Goal: Information Seeking & Learning: Learn about a topic

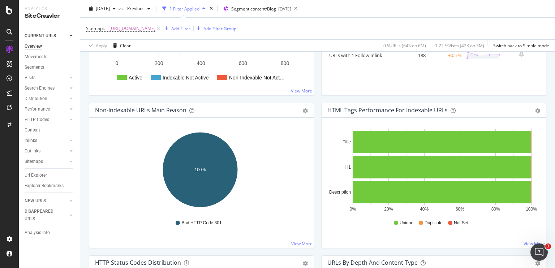
scroll to position [192, 0]
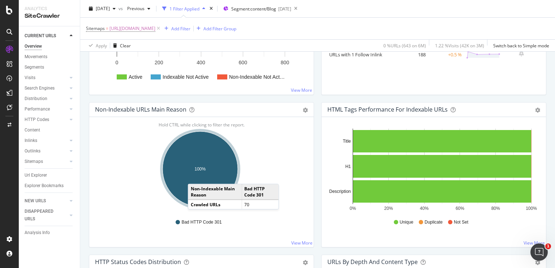
drag, startPoint x: 224, startPoint y: 195, endPoint x: 195, endPoint y: 175, distance: 34.4
click at [195, 175] on ellipse "A chart." at bounding box center [199, 168] width 75 height 75
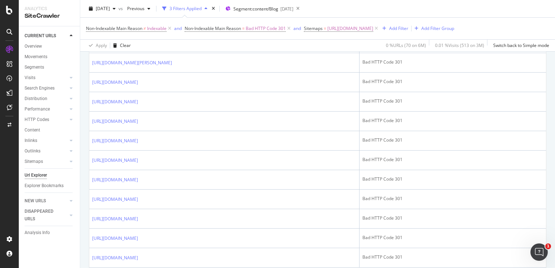
scroll to position [990, 0]
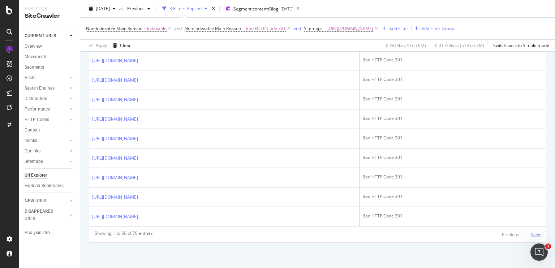
click at [531, 232] on div "Next" at bounding box center [535, 234] width 9 height 6
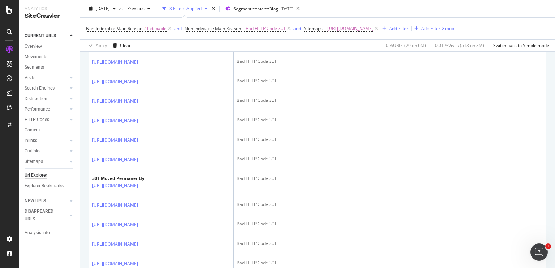
scroll to position [524, 0]
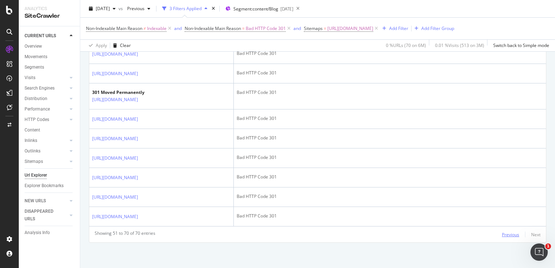
click at [502, 233] on div "Previous" at bounding box center [510, 234] width 17 height 6
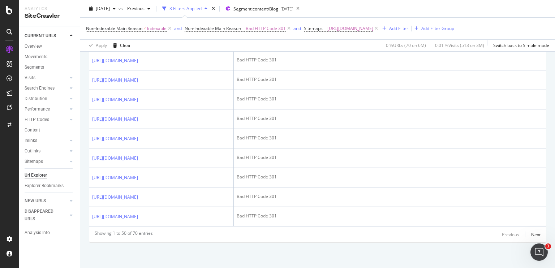
scroll to position [1265, 0]
click at [533, 235] on div "Next" at bounding box center [535, 234] width 9 height 6
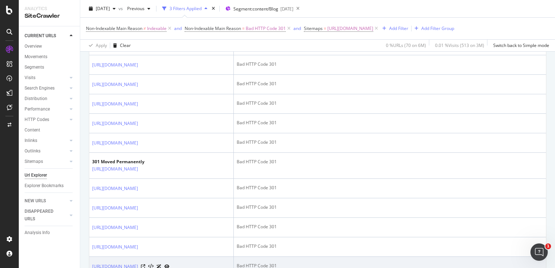
scroll to position [339, 0]
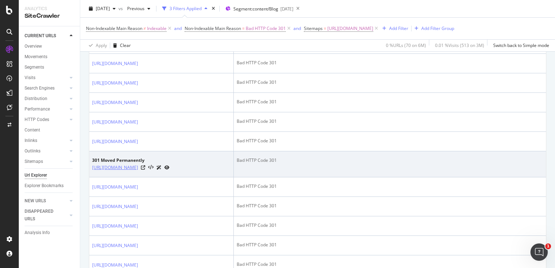
click at [129, 171] on link "[URL][DOMAIN_NAME]" at bounding box center [115, 167] width 46 height 7
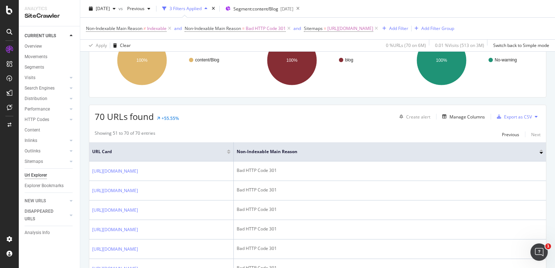
scroll to position [75, 0]
click at [504, 138] on div "Previous" at bounding box center [510, 135] width 17 height 6
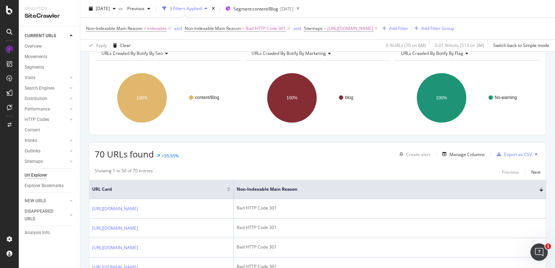
scroll to position [35, 0]
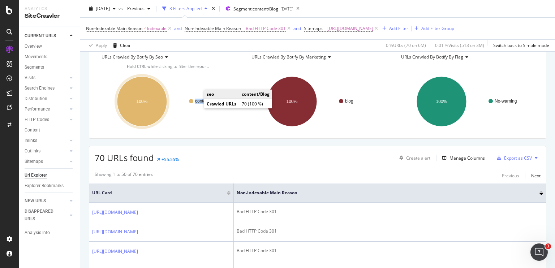
drag, startPoint x: 218, startPoint y: 121, endPoint x: 218, endPoint y: 110, distance: 11.2
click at [218, 110] on icon "content/Blog 100%" at bounding box center [167, 101] width 144 height 63
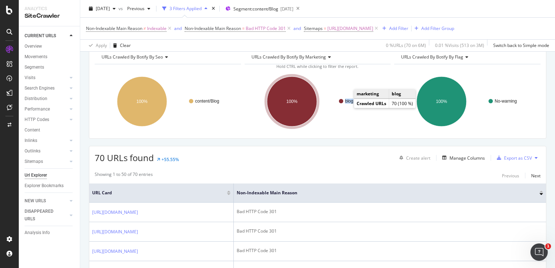
drag, startPoint x: 361, startPoint y: 123, endPoint x: 350, endPoint y: 111, distance: 16.1
click at [350, 111] on icon "blog 100%" at bounding box center [316, 101] width 144 height 63
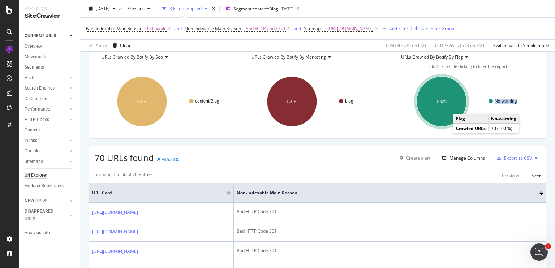
drag, startPoint x: 493, startPoint y: 103, endPoint x: 512, endPoint y: 111, distance: 21.3
click at [512, 111] on icon "No-warning 100%" at bounding box center [466, 101] width 144 height 63
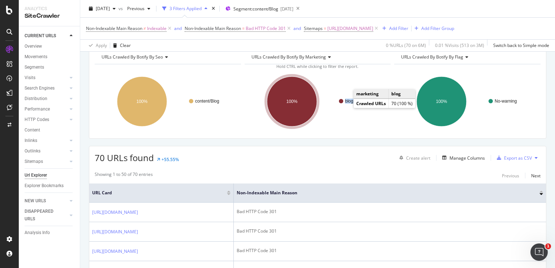
drag, startPoint x: 356, startPoint y: 122, endPoint x: 351, endPoint y: 109, distance: 13.8
click at [351, 109] on icon "blog 100%" at bounding box center [316, 101] width 144 height 63
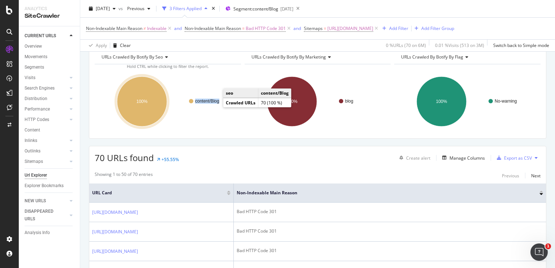
drag, startPoint x: 197, startPoint y: 117, endPoint x: 218, endPoint y: 109, distance: 22.3
click at [218, 109] on icon "content/Blog 100%" at bounding box center [167, 101] width 144 height 63
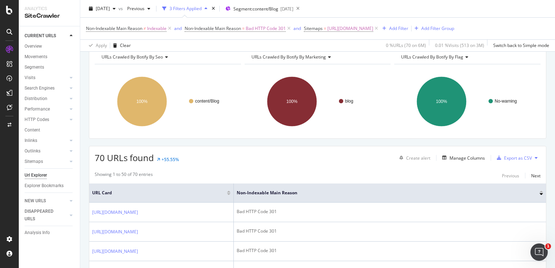
click at [202, 133] on rect "A chart." at bounding box center [167, 101] width 144 height 63
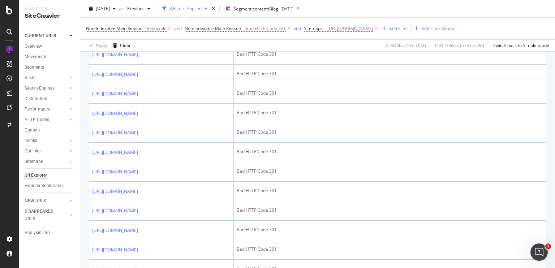
scroll to position [271, 0]
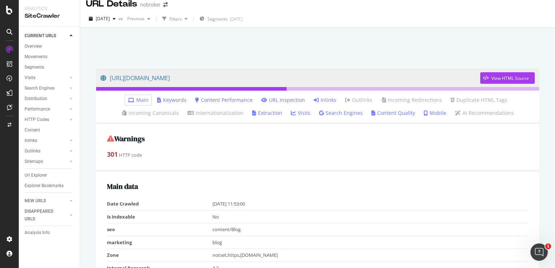
scroll to position [7, 0]
click at [324, 101] on link "Inlinks" at bounding box center [324, 100] width 23 height 7
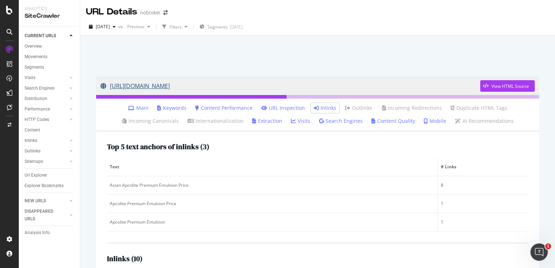
click at [168, 86] on link "https://www.nobroker.in/blog/asian-apcolite-premium-emulsion-price/" at bounding box center [289, 86] width 379 height 18
click at [194, 84] on link "[URL][DOMAIN_NAME]" at bounding box center [289, 86] width 379 height 18
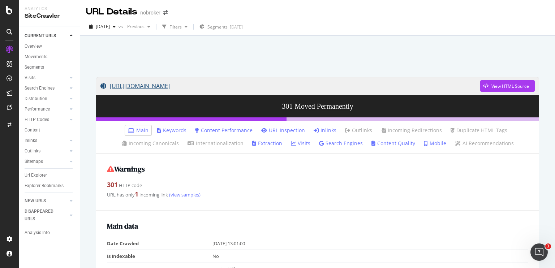
click at [208, 87] on link "https://www.nobroker.in/blog/home-linen-to-cheer-you-up/" at bounding box center [289, 86] width 379 height 18
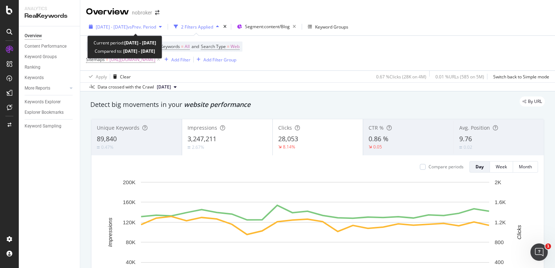
click at [146, 23] on div "[DATE] - [DATE] vs Prev. Period" at bounding box center [125, 26] width 79 height 11
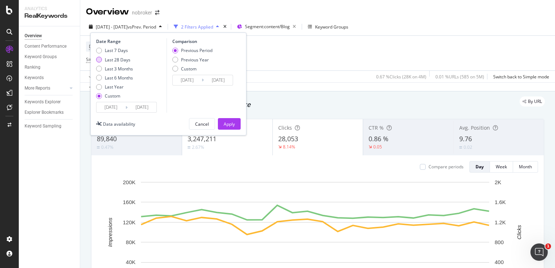
click at [98, 62] on div "Last 28 Days" at bounding box center [99, 60] width 6 height 6
type input "2025/07/28"
type input "2025/06/30"
type input "2025/07/27"
click at [173, 70] on div "Custom" at bounding box center [175, 69] width 6 height 6
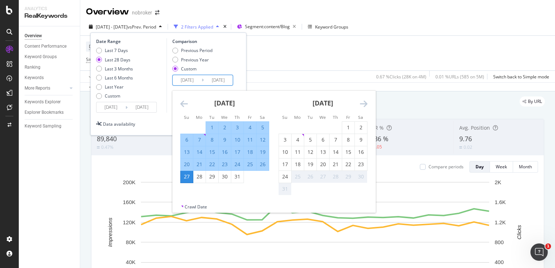
click at [184, 78] on input "2025/06/30" at bounding box center [187, 80] width 29 height 10
click at [182, 103] on icon "Move backward to switch to the previous month." at bounding box center [184, 103] width 8 height 9
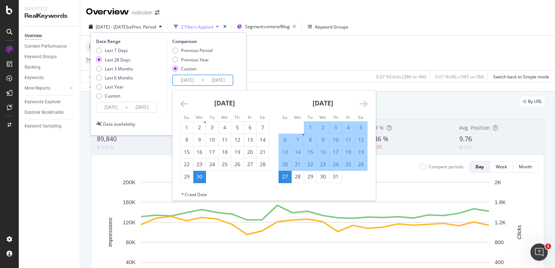
click at [182, 103] on icon "Move backward to switch to the previous month." at bounding box center [184, 103] width 8 height 9
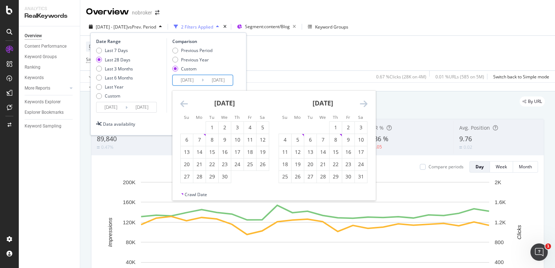
click at [182, 103] on icon "Move backward to switch to the previous month." at bounding box center [184, 103] width 8 height 9
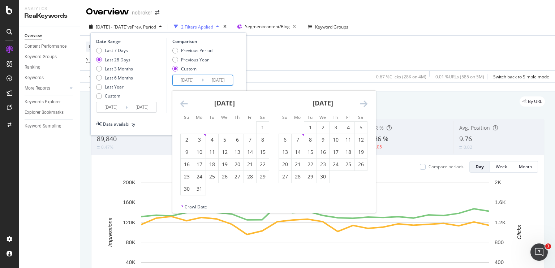
click at [182, 103] on icon "Move backward to switch to the previous month." at bounding box center [184, 103] width 8 height 9
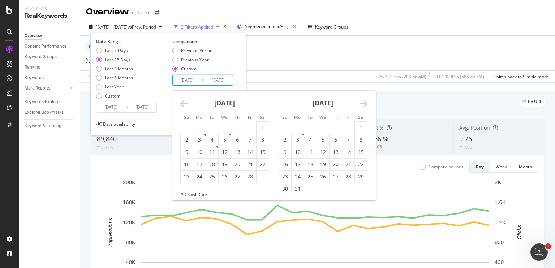
click at [182, 103] on icon "Move backward to switch to the previous month." at bounding box center [184, 103] width 8 height 9
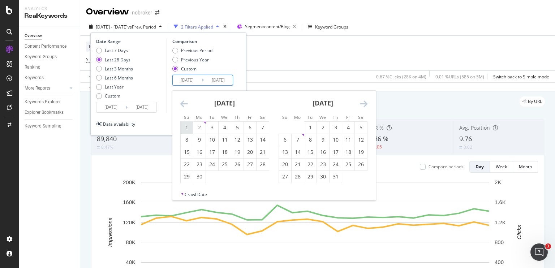
click at [186, 130] on div "1" at bounding box center [187, 127] width 12 height 7
type input "2024/09/01"
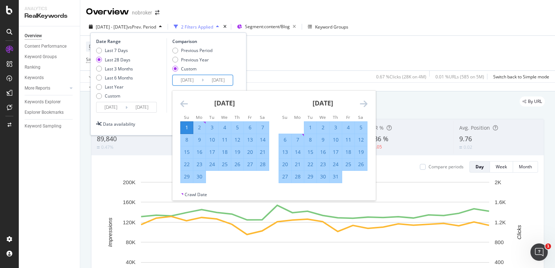
click at [332, 176] on div "31" at bounding box center [335, 176] width 12 height 7
type input "2024/10/31"
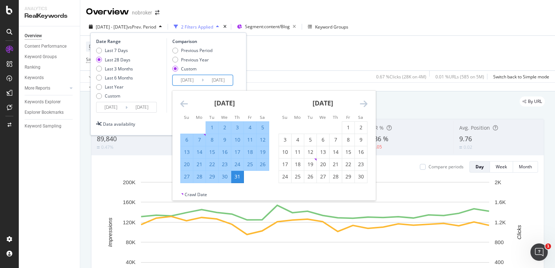
click at [193, 79] on input "2024/09/01" at bounding box center [187, 80] width 29 height 10
click at [185, 105] on icon "Move backward to switch to the previous month." at bounding box center [184, 103] width 8 height 9
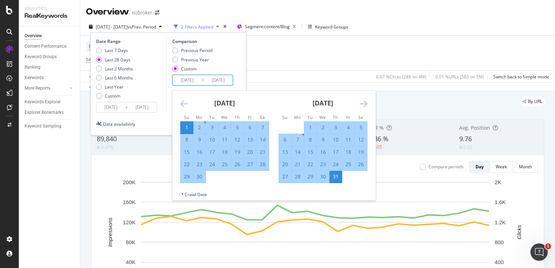
click at [224, 138] on div "11" at bounding box center [224, 139] width 12 height 7
type input "2024/09/11"
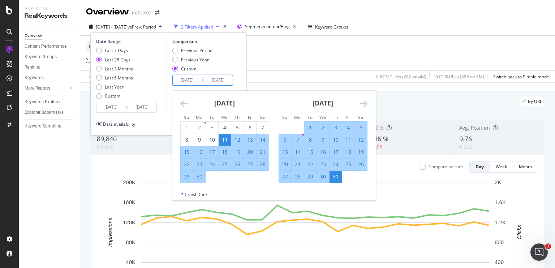
click at [335, 175] on div "31" at bounding box center [335, 176] width 12 height 7
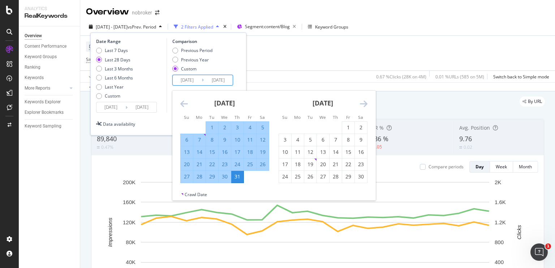
click at [183, 82] on input "2024/09/11" at bounding box center [187, 80] width 29 height 10
click at [187, 103] on icon "Move backward to switch to the previous month." at bounding box center [184, 103] width 8 height 9
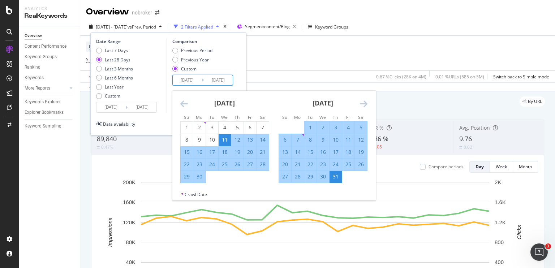
click at [163, 121] on div "Data availability Cancel Apply" at bounding box center [168, 124] width 144 height 12
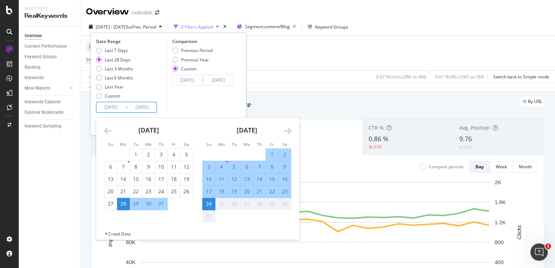
click at [123, 109] on input "2025/07/28" at bounding box center [110, 107] width 29 height 10
click at [173, 157] on div "4" at bounding box center [174, 154] width 12 height 7
type input "2025/07/04"
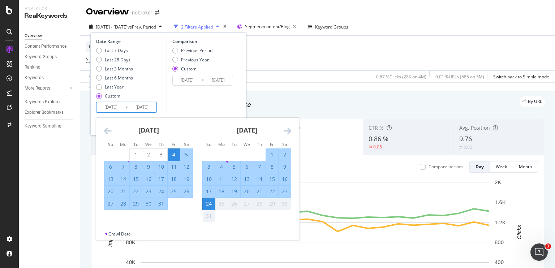
click at [190, 89] on div "Comparison Previous Period Previous Year Custom 2024/09/11 Navigate forward to …" at bounding box center [200, 75] width 69 height 74
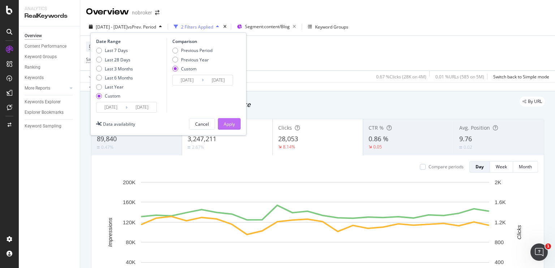
click at [230, 125] on div "Apply" at bounding box center [229, 124] width 11 height 6
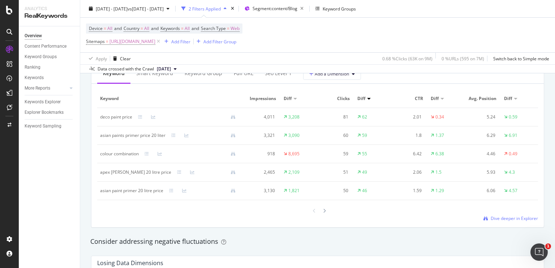
scroll to position [680, 0]
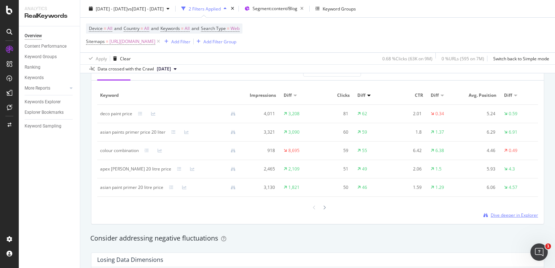
click at [493, 214] on span "Dive deeper in Explorer" at bounding box center [513, 215] width 47 height 6
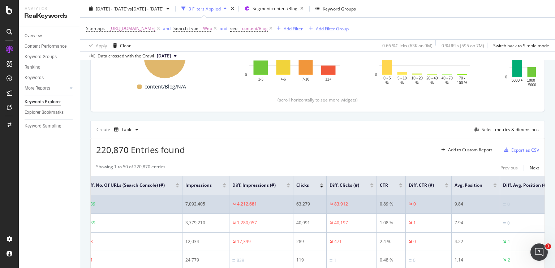
scroll to position [136, 0]
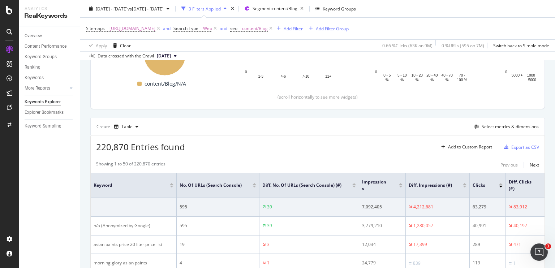
scroll to position [201, 0]
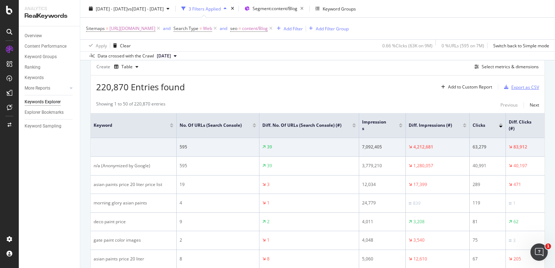
click at [511, 85] on div "Export as CSV" at bounding box center [525, 87] width 28 height 6
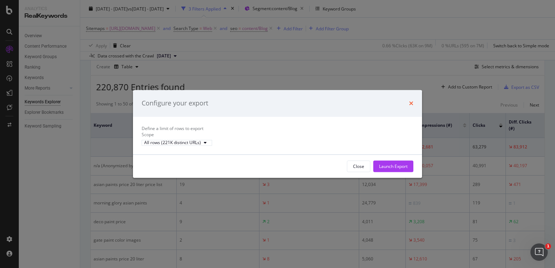
click at [413, 100] on icon "times" at bounding box center [411, 103] width 4 height 6
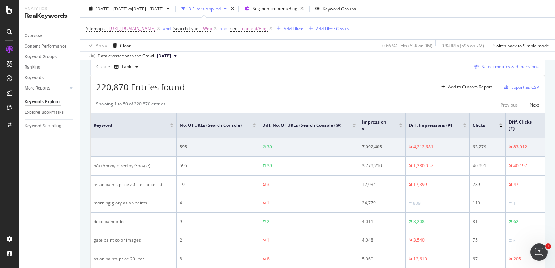
click at [508, 66] on div "Select metrics & dimensions" at bounding box center [509, 67] width 57 height 6
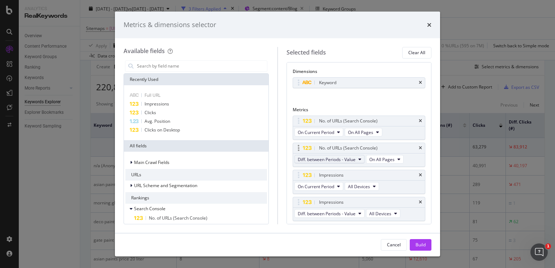
click at [336, 159] on span "Diff. between Periods - Value" at bounding box center [327, 159] width 58 height 6
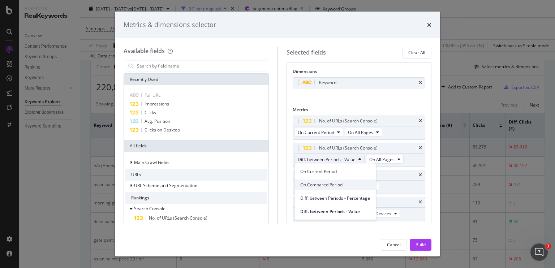
click at [327, 182] on span "On Compared Period" at bounding box center [335, 185] width 70 height 6
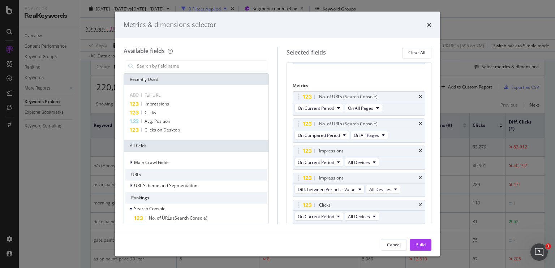
scroll to position [26, 0]
click at [322, 185] on span "Diff. between Periods - Value" at bounding box center [327, 188] width 58 height 6
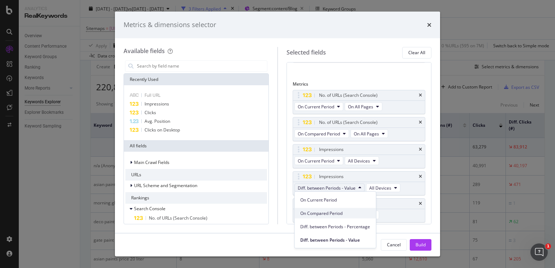
click at [321, 214] on span "On Compared Period" at bounding box center [335, 213] width 70 height 6
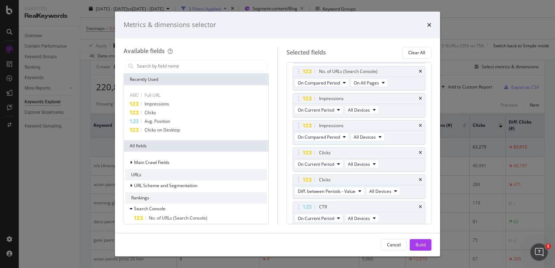
scroll to position [77, 0]
click at [328, 190] on span "Diff. between Periods - Value" at bounding box center [327, 191] width 58 height 6
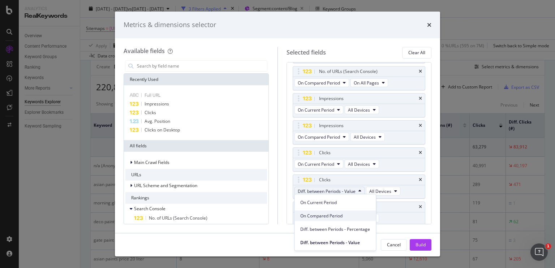
click at [319, 211] on div "On Compared Period" at bounding box center [334, 216] width 81 height 10
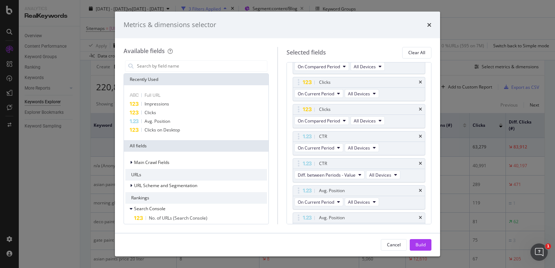
scroll to position [148, 0]
click at [418, 135] on icon "times" at bounding box center [419, 135] width 3 height 4
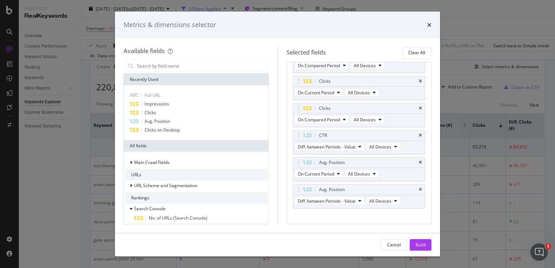
click at [418, 135] on icon "times" at bounding box center [419, 135] width 3 height 4
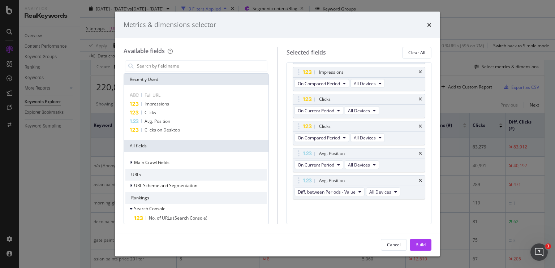
scroll to position [128, 0]
click at [329, 191] on span "Diff. between Periods - Value" at bounding box center [327, 194] width 58 height 6
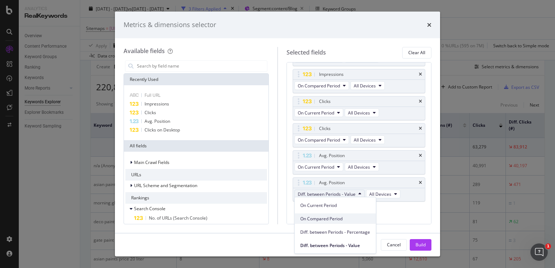
click at [331, 218] on span "On Compared Period" at bounding box center [335, 218] width 70 height 6
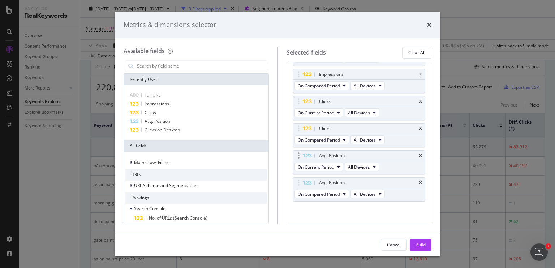
scroll to position [0, 0]
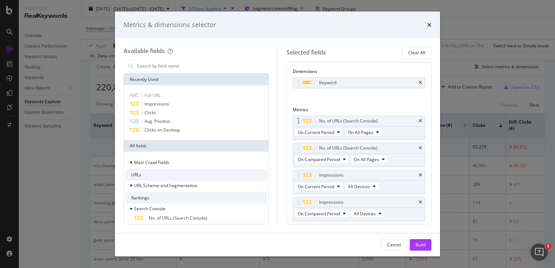
click at [417, 120] on div "No. of URLs (Search Console)" at bounding box center [359, 121] width 132 height 10
click at [425, 244] on div "Build" at bounding box center [420, 245] width 10 height 6
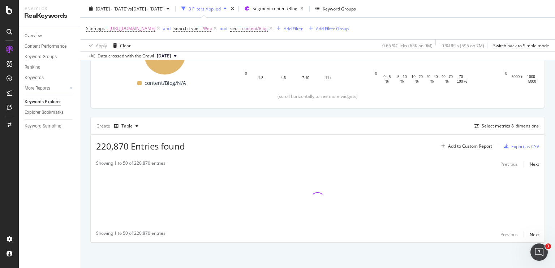
scroll to position [141, 0]
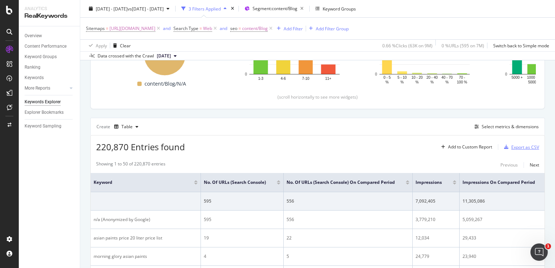
click at [522, 142] on div "Export as CSV" at bounding box center [520, 147] width 38 height 11
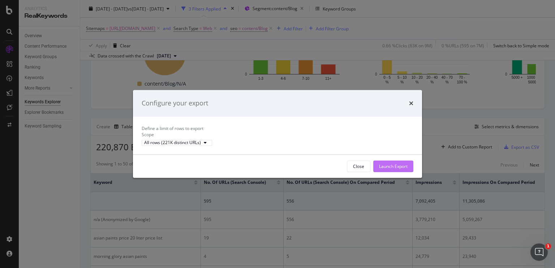
click at [407, 172] on button "Launch Export" at bounding box center [393, 167] width 40 height 12
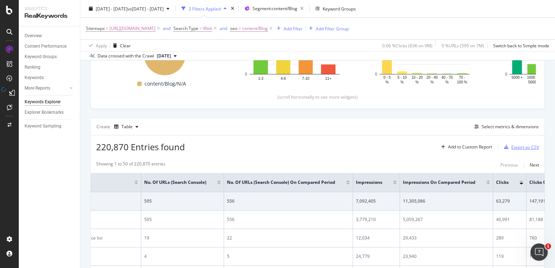
scroll to position [0, 0]
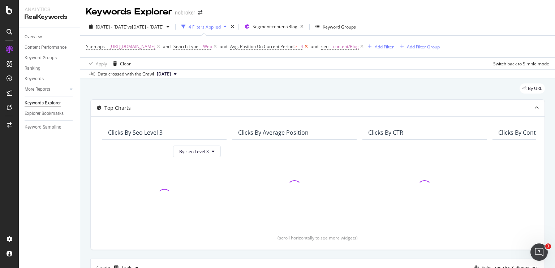
click at [309, 47] on icon at bounding box center [306, 46] width 6 height 7
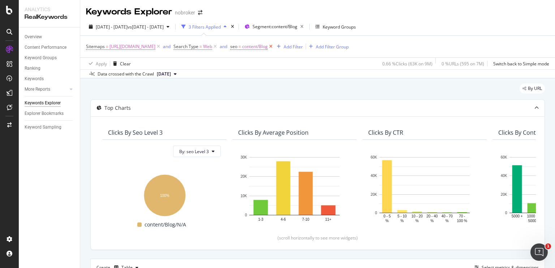
click at [274, 47] on icon at bounding box center [271, 46] width 6 height 7
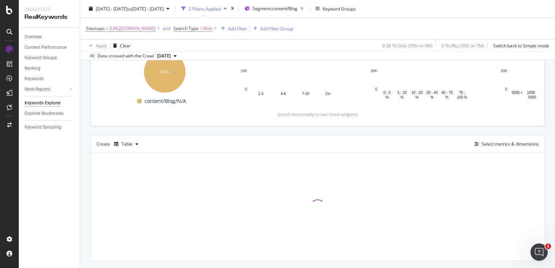
scroll to position [123, 0]
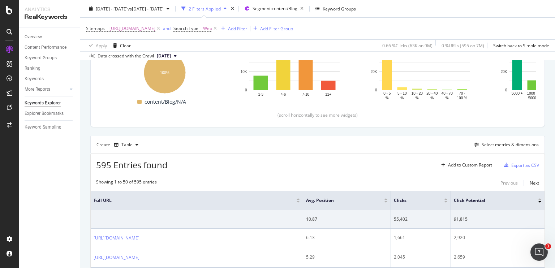
click at [117, 164] on span "595 Entries found" at bounding box center [131, 165] width 71 height 12
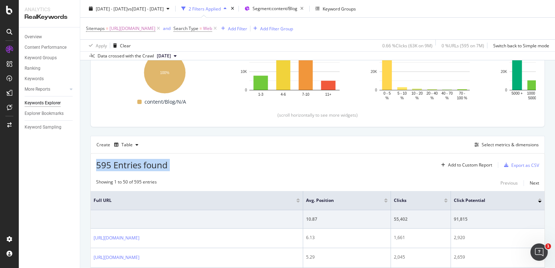
drag, startPoint x: 117, startPoint y: 164, endPoint x: 103, endPoint y: 163, distance: 13.4
click at [103, 163] on span "595 Entries found" at bounding box center [131, 165] width 71 height 12
drag, startPoint x: 103, startPoint y: 163, endPoint x: 156, endPoint y: 178, distance: 54.8
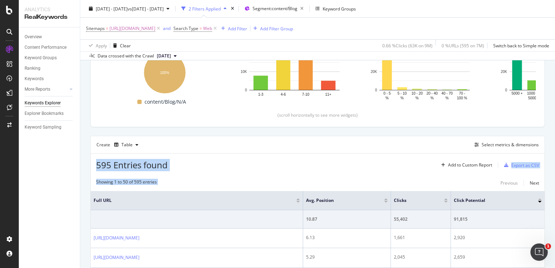
click at [156, 179] on div "Showing 1 to 50 of 595 entries" at bounding box center [126, 183] width 61 height 9
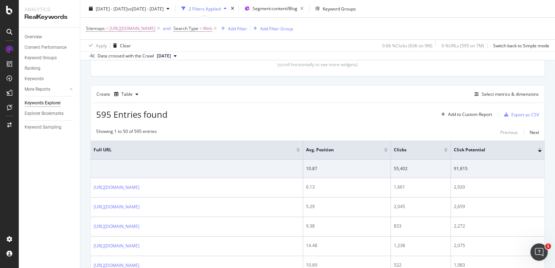
scroll to position [173, 0]
click at [484, 94] on div "Select metrics & dimensions" at bounding box center [509, 94] width 57 height 6
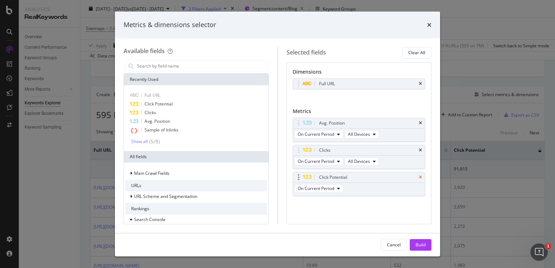
click at [420, 178] on icon "times" at bounding box center [419, 177] width 3 height 4
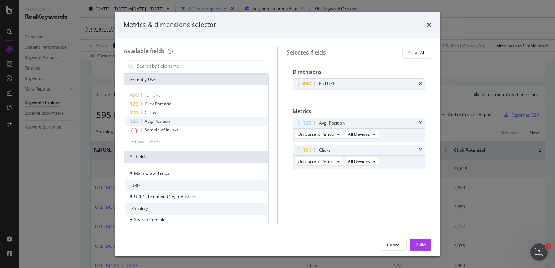
click at [150, 120] on span "Avg. Position" at bounding box center [157, 121] width 26 height 6
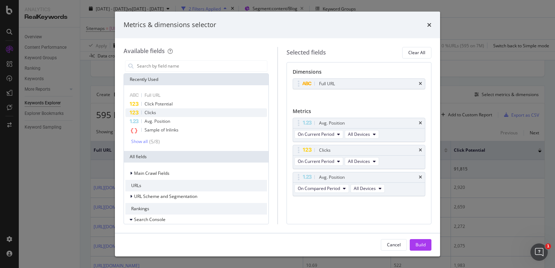
click at [151, 114] on span "Clicks" at bounding box center [150, 112] width 12 height 6
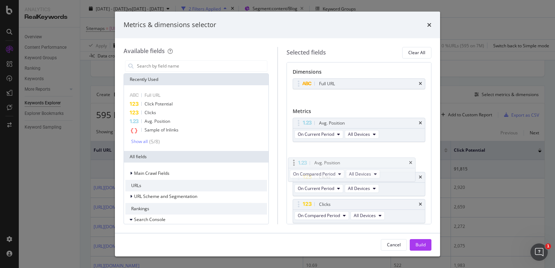
drag, startPoint x: 370, startPoint y: 174, endPoint x: 365, endPoint y: 155, distance: 18.9
click at [365, 155] on body "Analytics RealKeywords Overview Content Performance Keyword Groups Ranking Keyw…" at bounding box center [277, 134] width 555 height 268
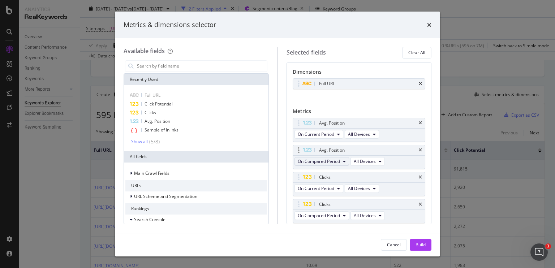
click at [338, 163] on span "On Compared Period" at bounding box center [319, 161] width 42 height 6
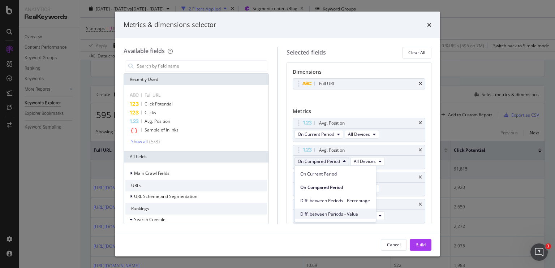
click at [352, 212] on span "Diff. between Periods - Value" at bounding box center [335, 214] width 70 height 6
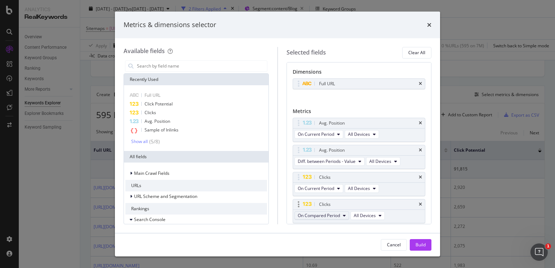
click at [336, 214] on span "On Compared Period" at bounding box center [319, 215] width 42 height 6
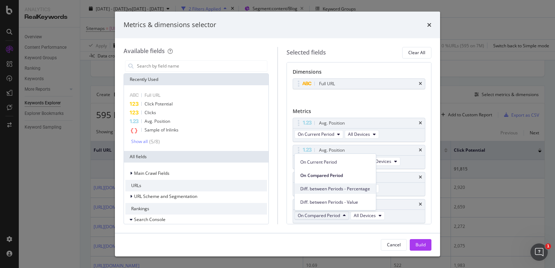
click at [345, 191] on span "Diff. between Periods - Percentage" at bounding box center [335, 188] width 70 height 6
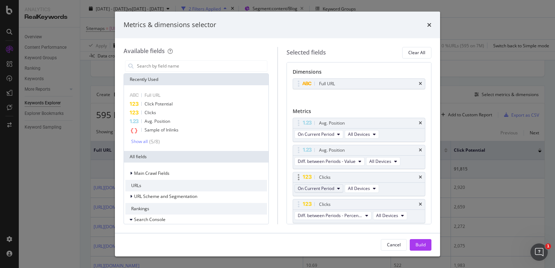
click at [329, 188] on span "On Current Period" at bounding box center [316, 188] width 36 height 6
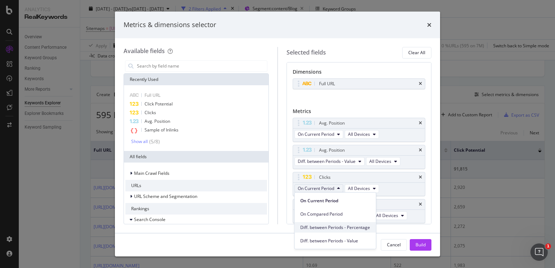
click at [347, 229] on span "Diff. between Periods - Percentage" at bounding box center [335, 227] width 70 height 6
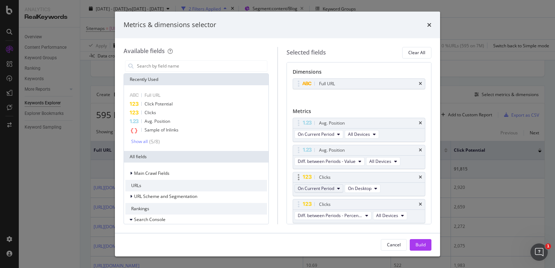
click at [334, 188] on span "On Current Period" at bounding box center [316, 188] width 36 height 6
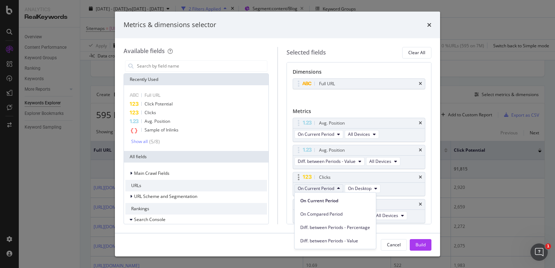
click at [334, 188] on span "On Current Period" at bounding box center [316, 188] width 36 height 6
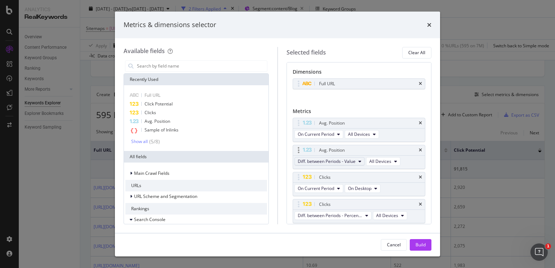
click at [325, 160] on span "Diff. between Periods - Value" at bounding box center [327, 161] width 58 height 6
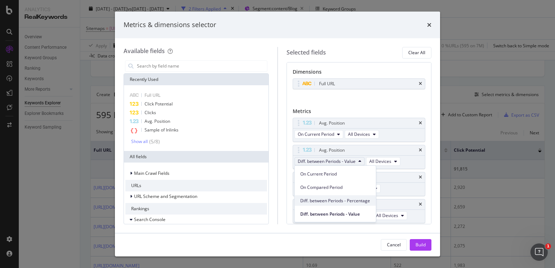
click at [332, 204] on div "Diff. between Periods - Percentage" at bounding box center [334, 200] width 81 height 10
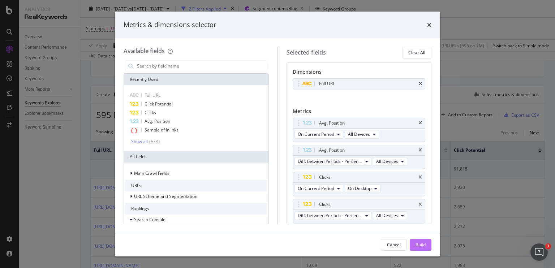
click at [426, 246] on button "Build" at bounding box center [420, 245] width 22 height 12
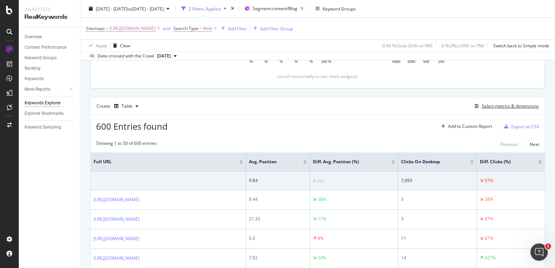
scroll to position [160, 0]
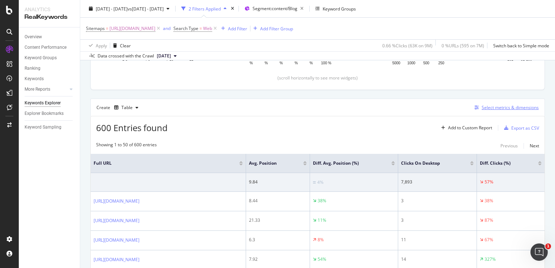
click at [484, 109] on div "Select metrics & dimensions" at bounding box center [509, 107] width 57 height 6
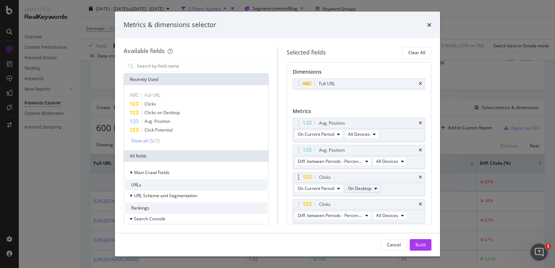
click at [366, 187] on span "On Desktop" at bounding box center [359, 188] width 23 height 6
click at [359, 201] on span "All Devices" at bounding box center [363, 201] width 25 height 6
click at [420, 244] on div "Build" at bounding box center [420, 245] width 10 height 6
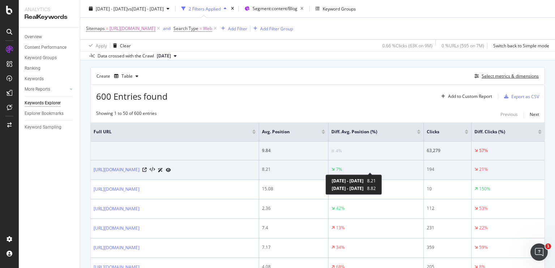
scroll to position [192, 0]
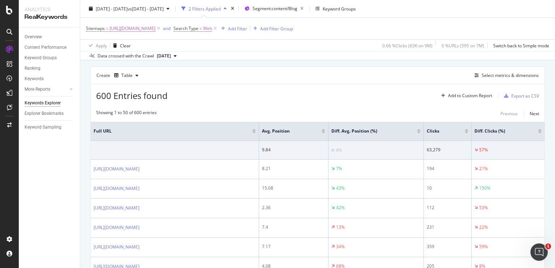
click at [538, 131] on div at bounding box center [540, 132] width 4 height 2
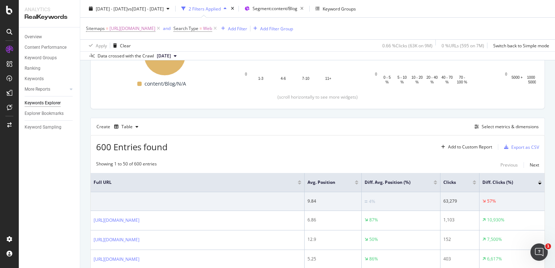
scroll to position [192, 0]
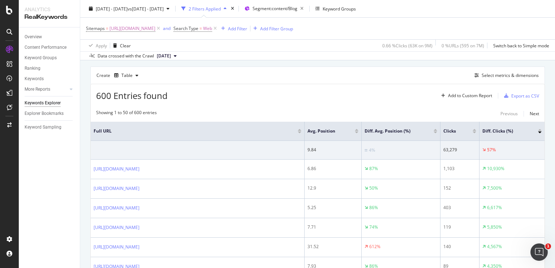
click at [538, 130] on div at bounding box center [540, 130] width 4 height 2
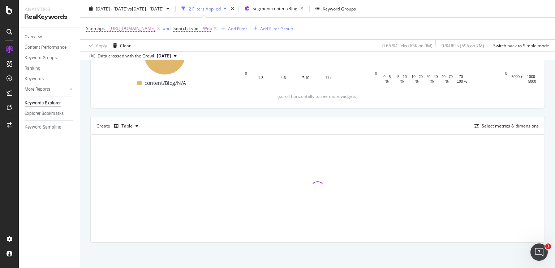
scroll to position [141, 0]
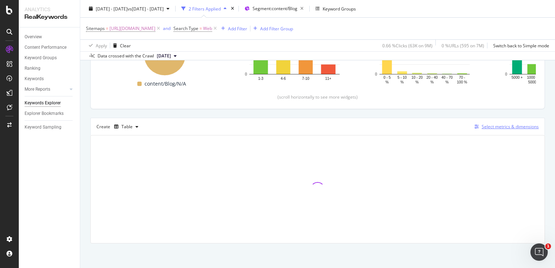
click at [523, 126] on div "Select metrics & dimensions" at bounding box center [509, 126] width 57 height 6
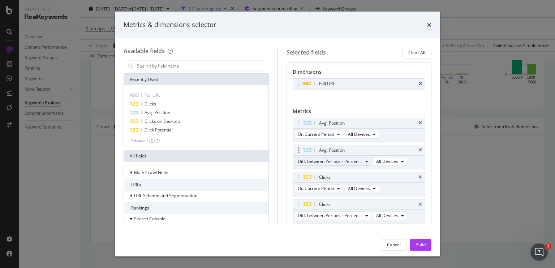
click at [329, 160] on span "Diff. between Periods - Percentage" at bounding box center [330, 161] width 65 height 6
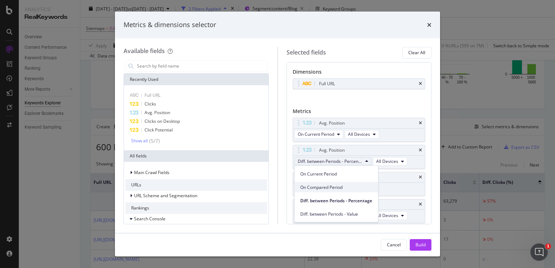
click at [320, 184] on span "On Compared Period" at bounding box center [336, 187] width 72 height 6
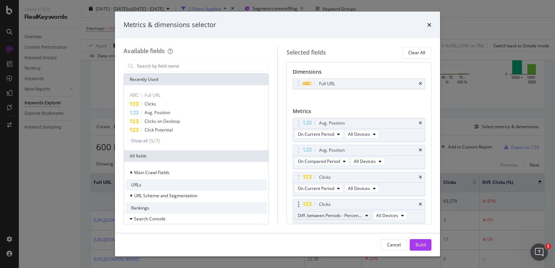
click at [321, 214] on span "Diff. between Periods - Percentage" at bounding box center [330, 215] width 65 height 6
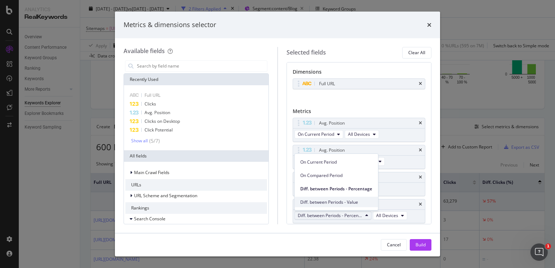
click at [327, 202] on span "Diff. between Periods - Value" at bounding box center [336, 202] width 72 height 6
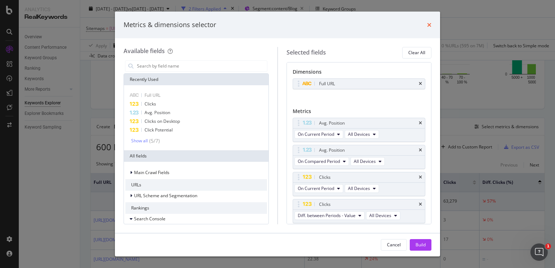
click at [429, 22] on icon "times" at bounding box center [429, 25] width 4 height 6
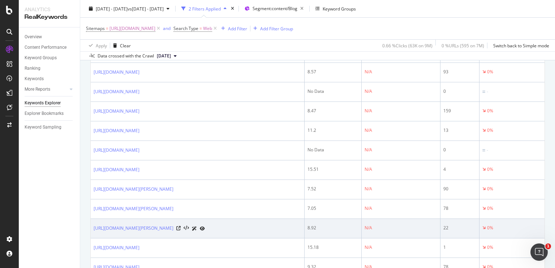
scroll to position [1102, 0]
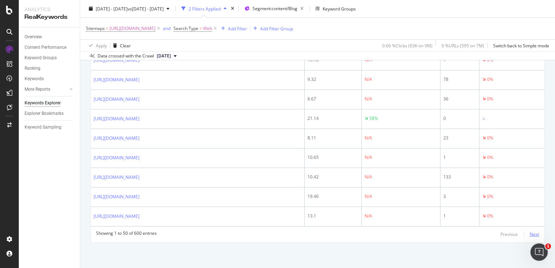
click at [529, 237] on div "Next" at bounding box center [533, 234] width 9 height 6
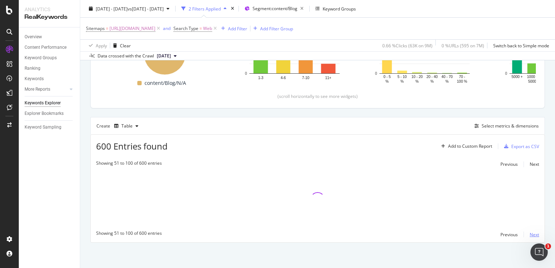
scroll to position [141, 0]
click at [499, 123] on div "Select metrics & dimensions" at bounding box center [504, 127] width 67 height 8
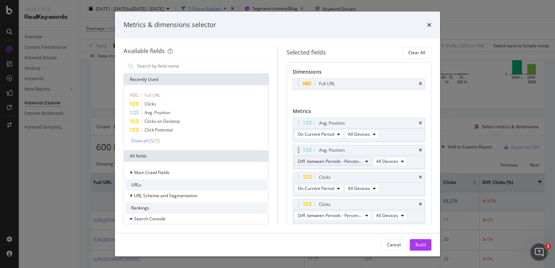
click at [332, 159] on span "Diff. between Periods - Percentage" at bounding box center [330, 161] width 65 height 6
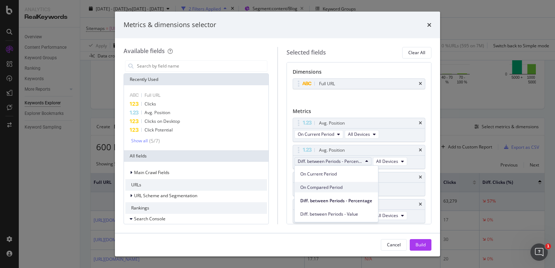
click at [323, 183] on div "On Compared Period" at bounding box center [335, 187] width 83 height 10
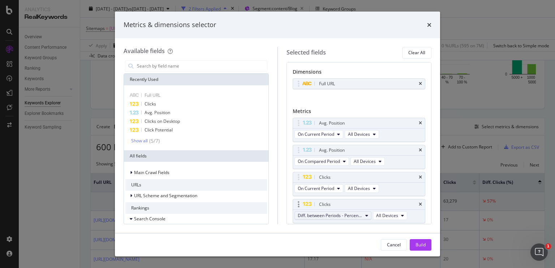
click at [329, 212] on span "Diff. between Periods - Percentage" at bounding box center [330, 215] width 65 height 6
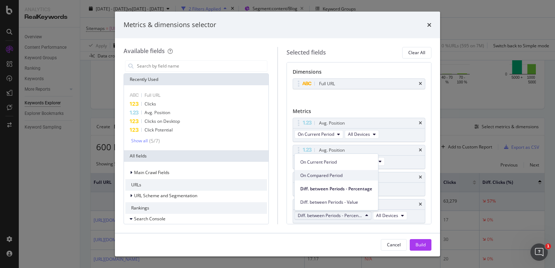
click at [321, 179] on div "On Compared Period" at bounding box center [335, 175] width 83 height 10
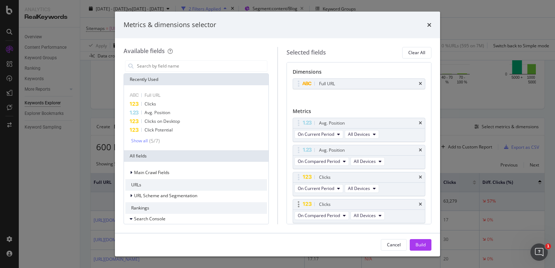
scroll to position [22, 0]
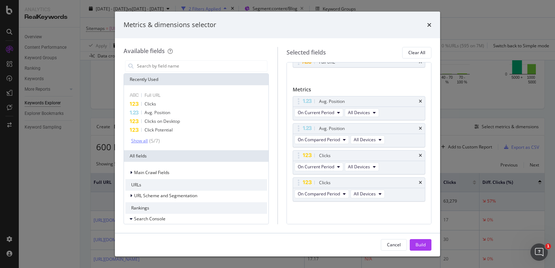
click at [142, 141] on div "Show all" at bounding box center [139, 140] width 17 height 5
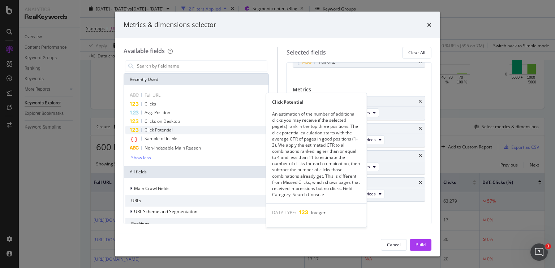
scroll to position [98, 0]
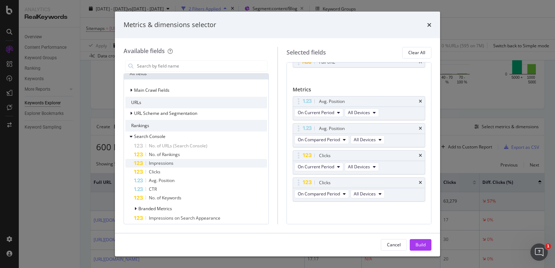
click at [159, 166] on div "Impressions" at bounding box center [200, 163] width 133 height 9
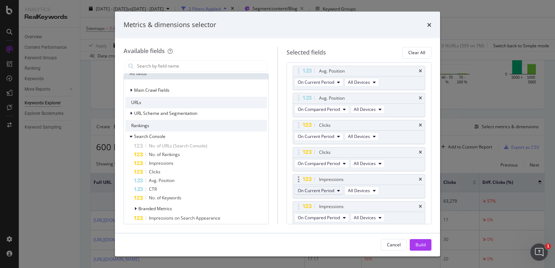
scroll to position [76, 0]
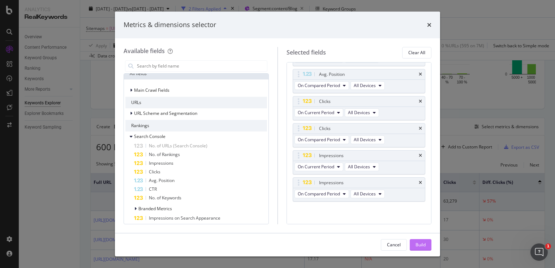
click at [419, 243] on div "Build" at bounding box center [420, 245] width 10 height 6
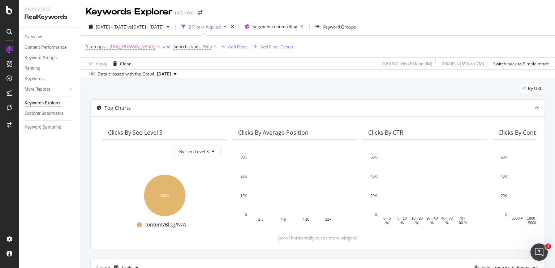
scroll to position [141, 0]
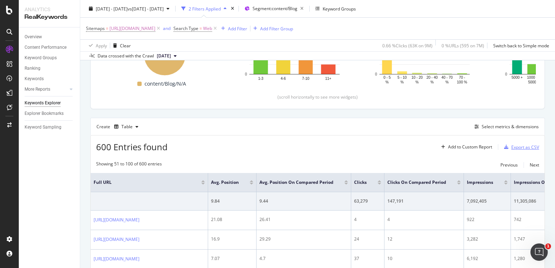
click at [511, 147] on div "Export as CSV" at bounding box center [525, 147] width 28 height 6
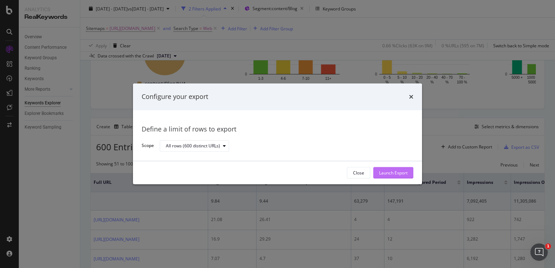
click at [394, 170] on div "Launch Export" at bounding box center [393, 173] width 29 height 6
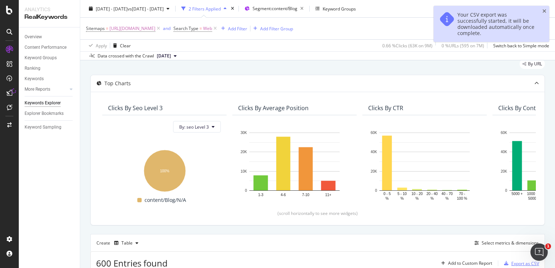
scroll to position [0, 0]
